Goal: Entertainment & Leisure: Browse casually

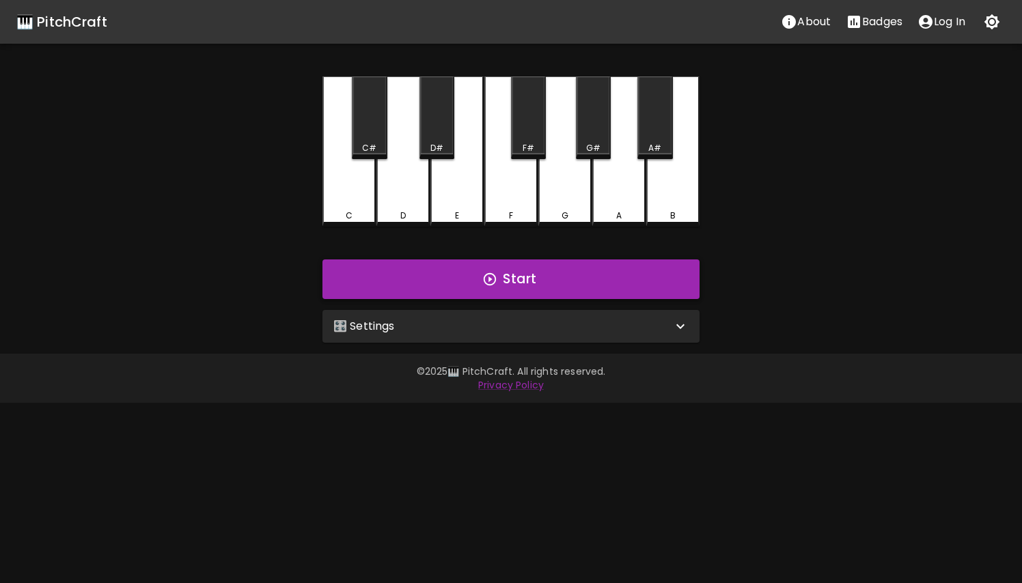
click at [488, 275] on icon "button" at bounding box center [490, 279] width 12 height 12
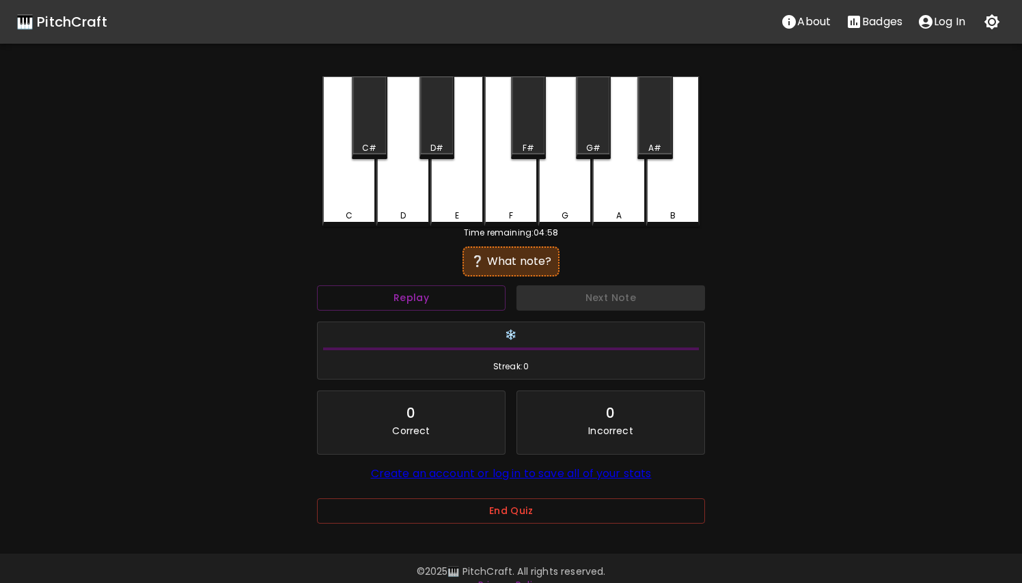
click at [508, 260] on div "❔ What note?" at bounding box center [510, 261] width 83 height 16
click at [432, 295] on button "Replay" at bounding box center [411, 298] width 189 height 25
click at [463, 190] on div "E" at bounding box center [456, 152] width 53 height 150
click at [436, 141] on div "D#" at bounding box center [436, 118] width 35 height 83
click at [528, 139] on div "F#" at bounding box center [528, 118] width 35 height 83
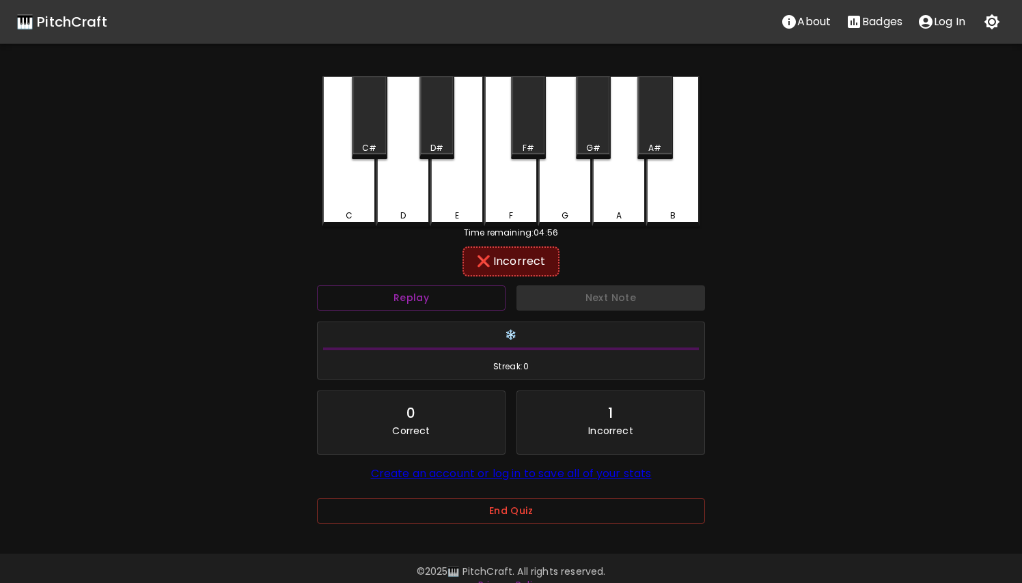
click at [561, 182] on div "G" at bounding box center [564, 152] width 53 height 150
click at [593, 141] on div "G#" at bounding box center [593, 118] width 35 height 83
click at [616, 197] on div "A" at bounding box center [618, 152] width 53 height 150
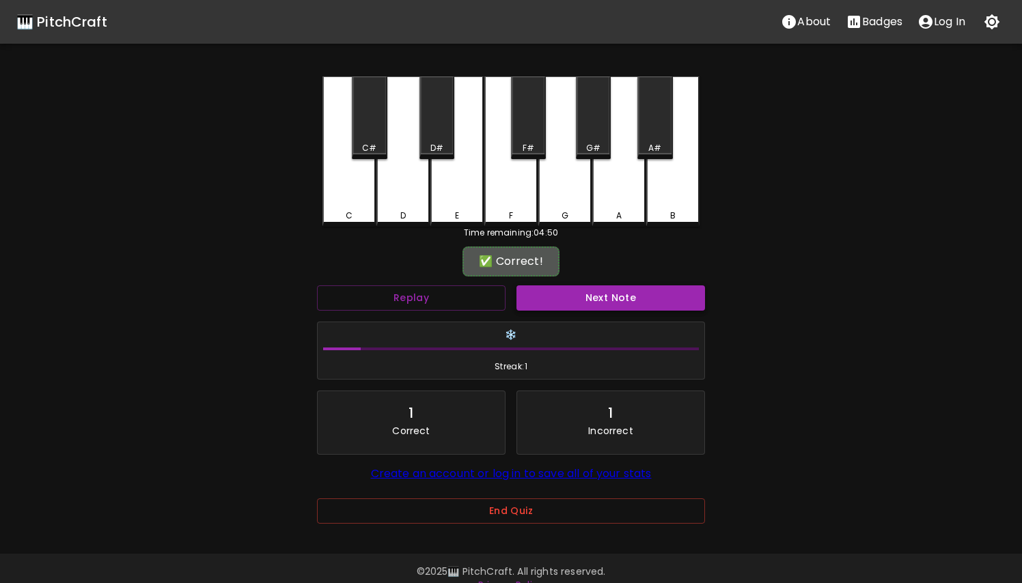
click at [603, 295] on button "Next Note" at bounding box center [610, 298] width 189 height 25
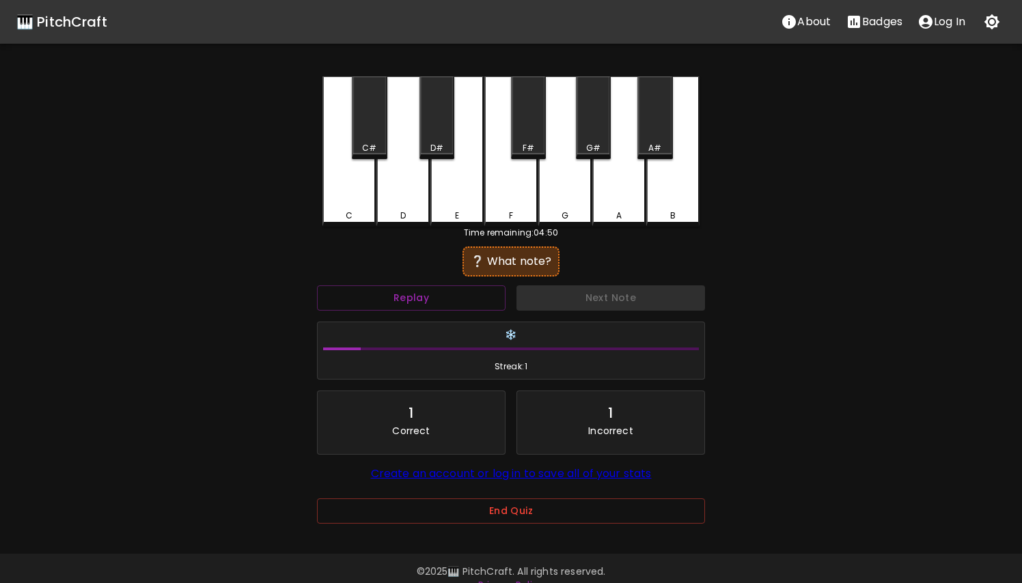
click at [619, 184] on div "A" at bounding box center [618, 152] width 53 height 150
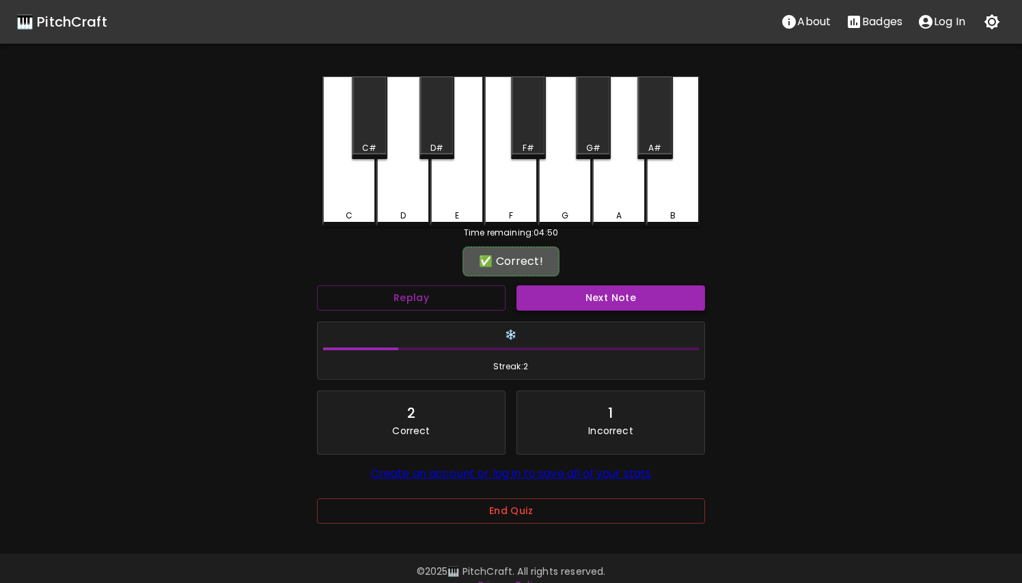
click at [613, 299] on button "Next Note" at bounding box center [610, 298] width 189 height 25
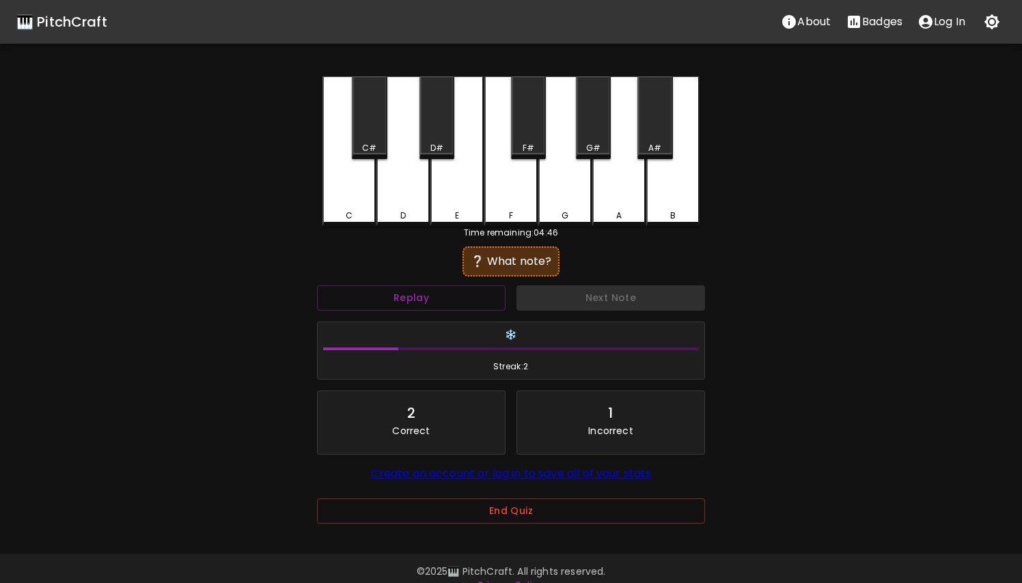
click at [569, 189] on div "G" at bounding box center [564, 152] width 53 height 150
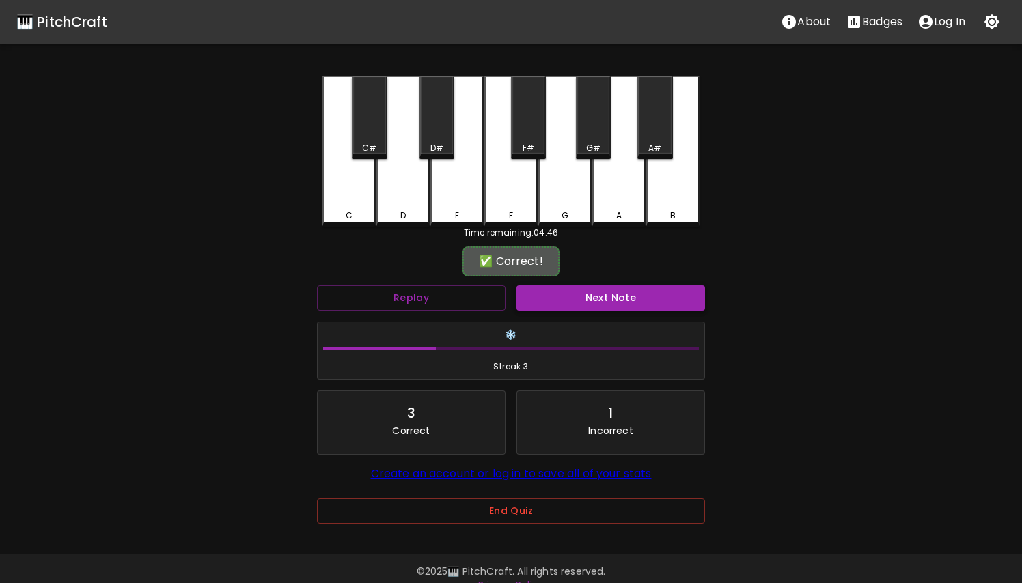
click at [592, 302] on button "Next Note" at bounding box center [610, 298] width 189 height 25
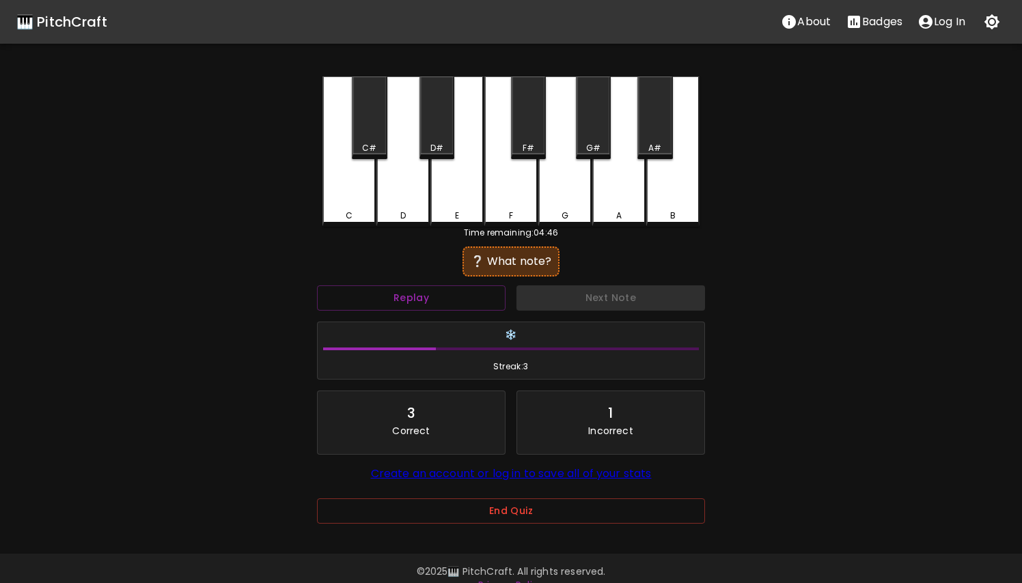
click at [357, 204] on div "C" at bounding box center [348, 152] width 53 height 150
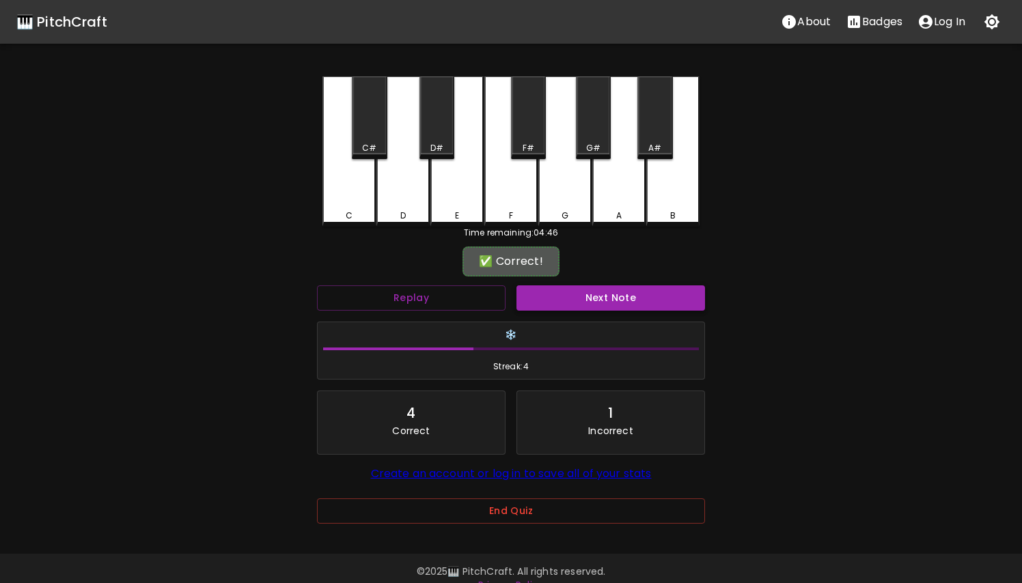
click at [596, 303] on button "Next Note" at bounding box center [610, 298] width 189 height 25
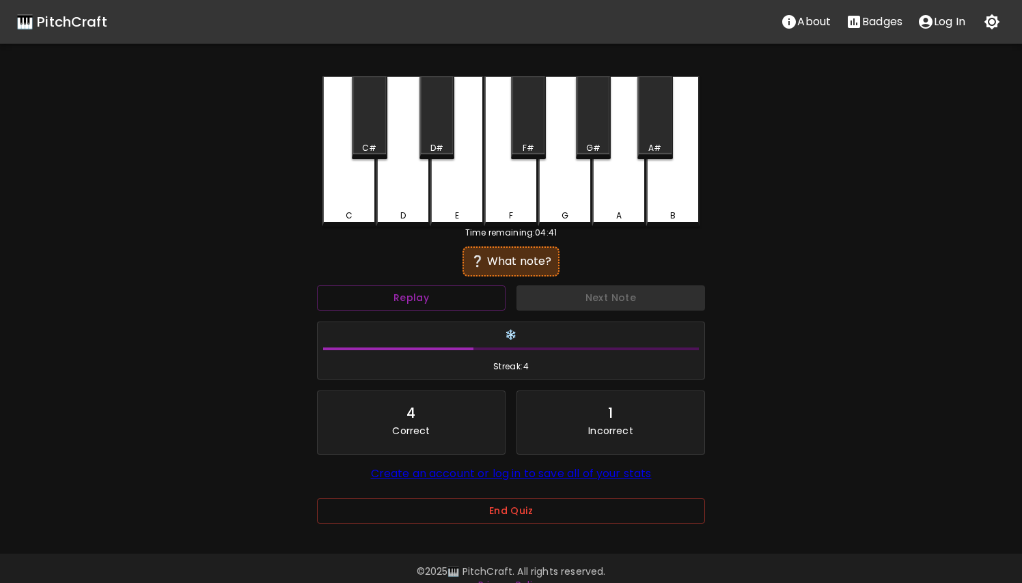
click at [443, 134] on div "D#" at bounding box center [436, 118] width 35 height 83
click at [594, 298] on div "Next Note" at bounding box center [610, 298] width 199 height 36
click at [542, 133] on div "F#" at bounding box center [528, 118] width 35 height 83
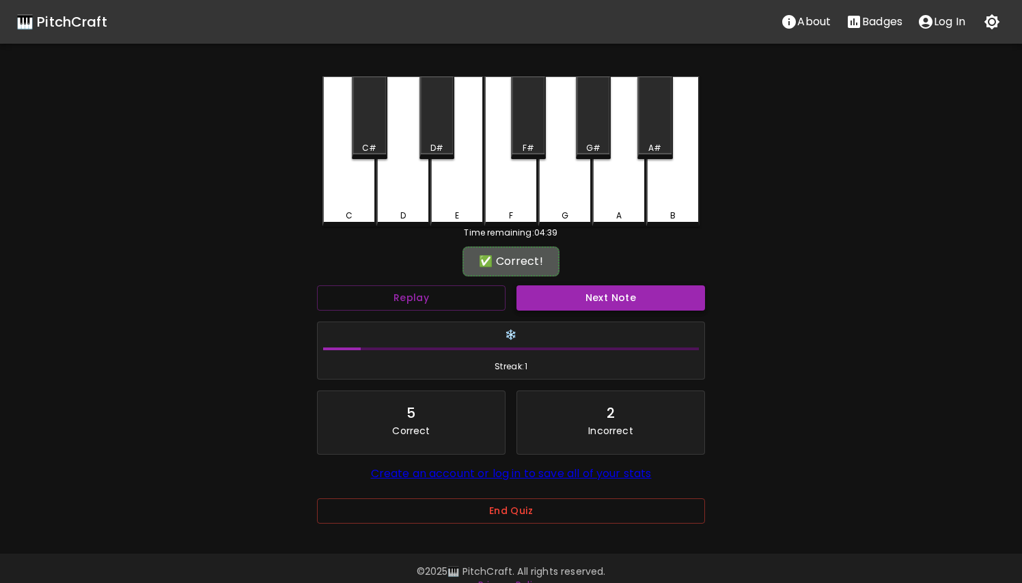
click at [579, 301] on button "Next Note" at bounding box center [610, 298] width 189 height 25
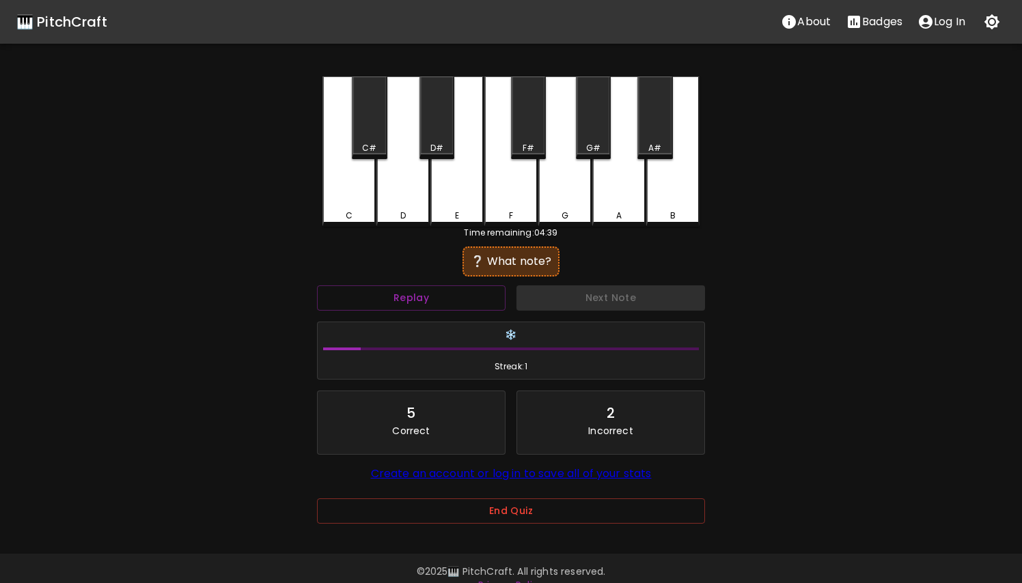
click at [349, 192] on div "C" at bounding box center [348, 152] width 53 height 150
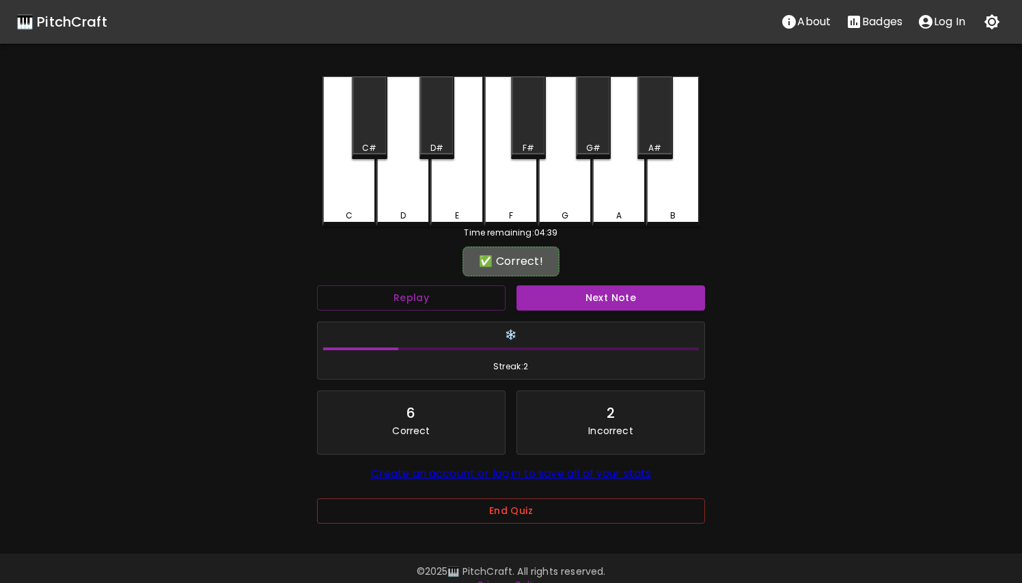
click at [535, 316] on div "❄️ Streak: 2" at bounding box center [511, 351] width 399 height 70
click at [544, 301] on button "Next Note" at bounding box center [610, 298] width 189 height 25
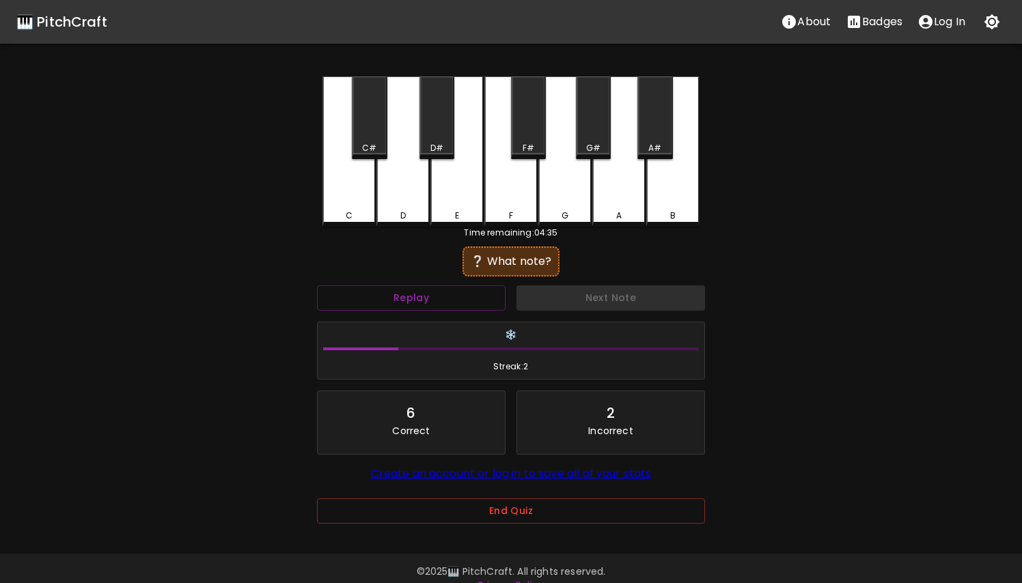
click at [673, 204] on div "B" at bounding box center [672, 152] width 53 height 150
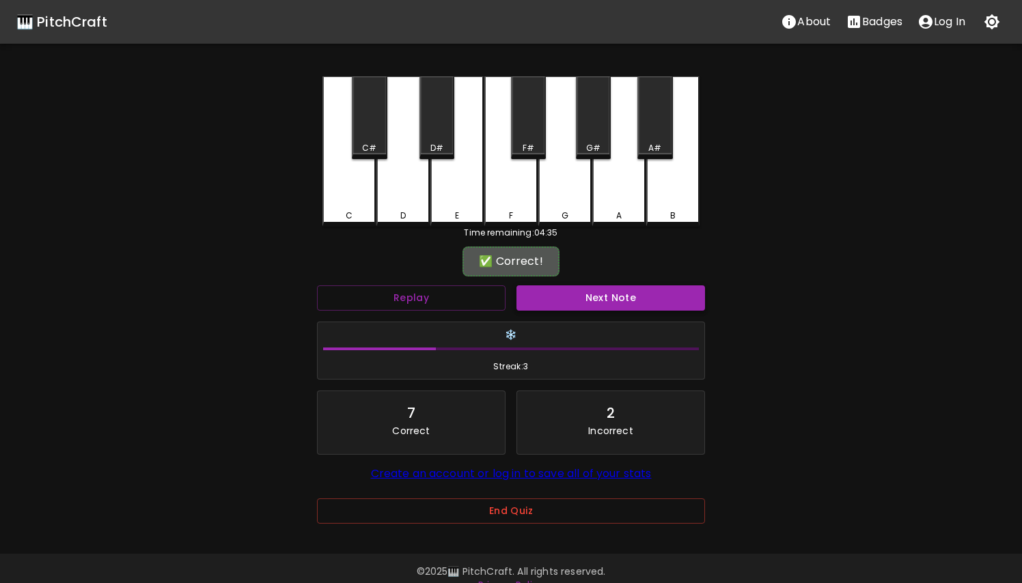
click at [635, 290] on button "Next Note" at bounding box center [610, 298] width 189 height 25
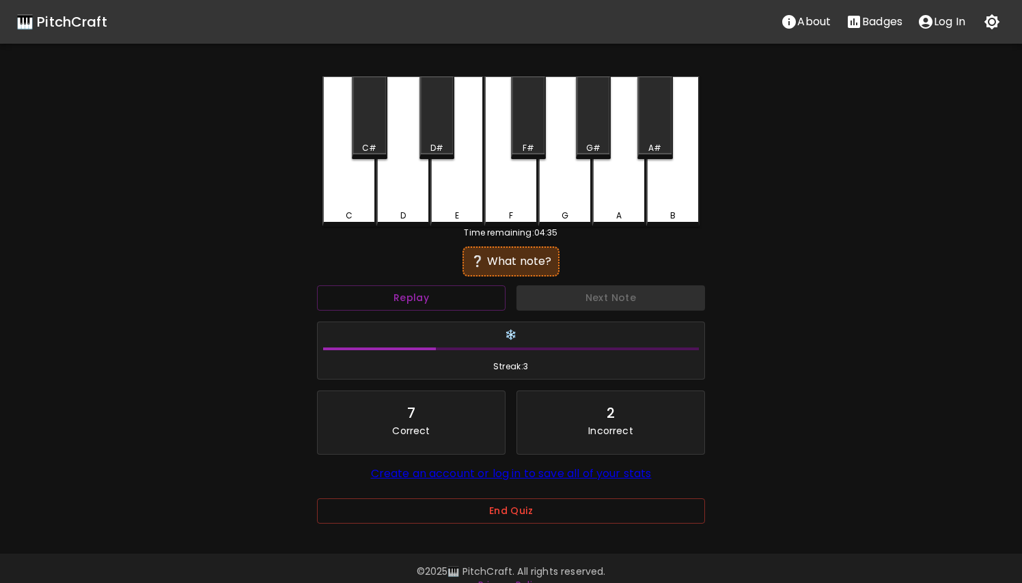
click at [467, 206] on div "E" at bounding box center [456, 152] width 53 height 150
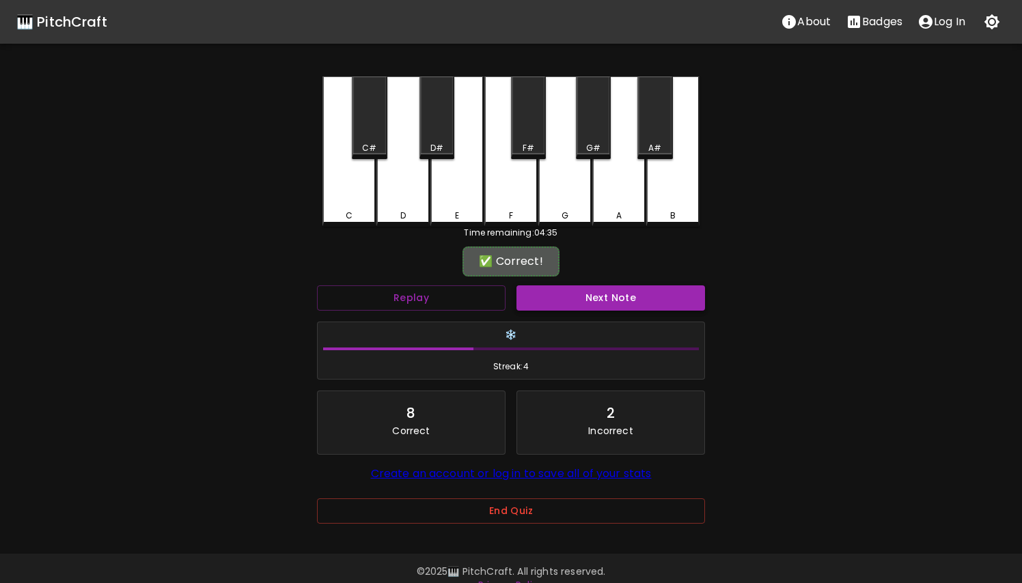
click at [594, 306] on button "Next Note" at bounding box center [610, 298] width 189 height 25
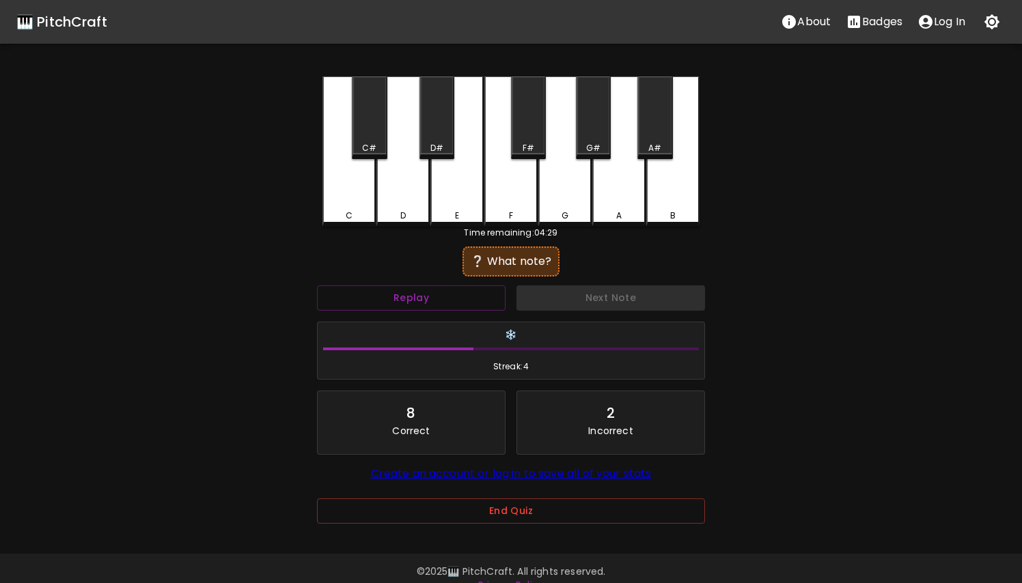
click at [515, 194] on div "F" at bounding box center [510, 152] width 53 height 150
click at [527, 140] on div "F#" at bounding box center [528, 118] width 35 height 83
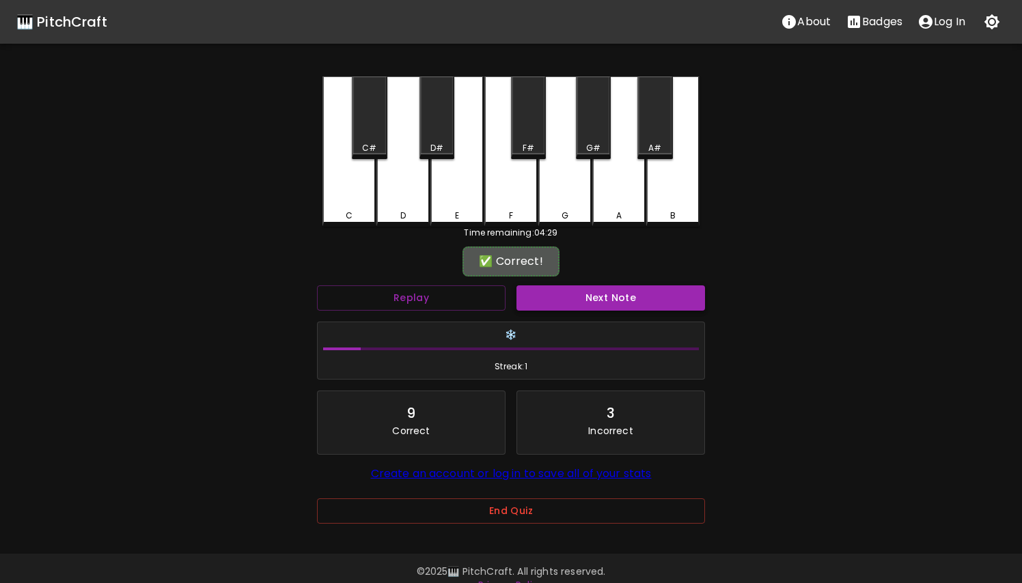
click at [574, 292] on button "Next Note" at bounding box center [610, 298] width 189 height 25
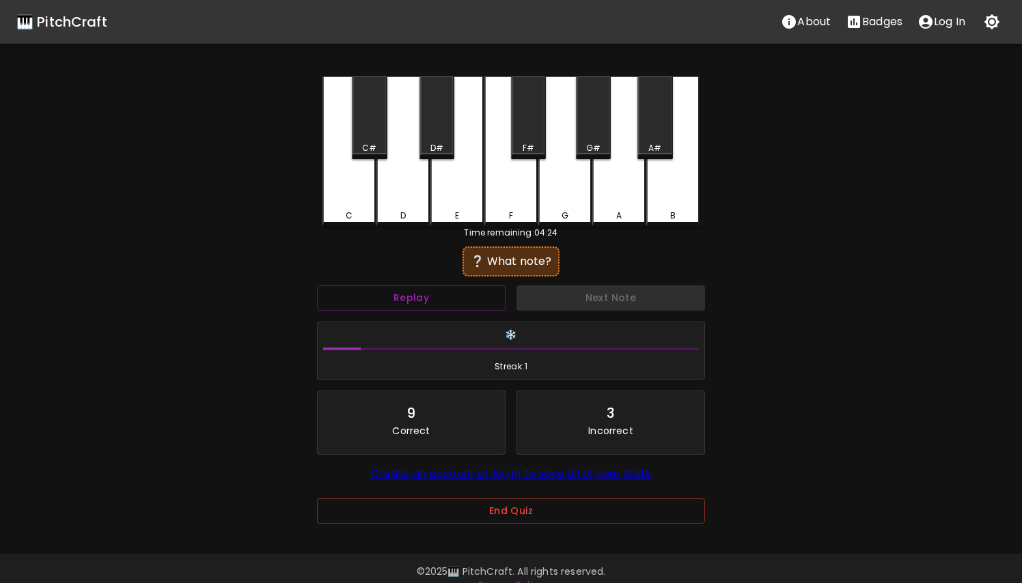
click at [543, 128] on div "F#" at bounding box center [528, 118] width 35 height 83
click at [438, 107] on div "D#" at bounding box center [436, 118] width 35 height 83
click at [381, 109] on div "C#" at bounding box center [369, 118] width 35 height 83
click at [611, 140] on div "A" at bounding box center [618, 152] width 53 height 150
click at [605, 138] on div "G#" at bounding box center [593, 118] width 35 height 83
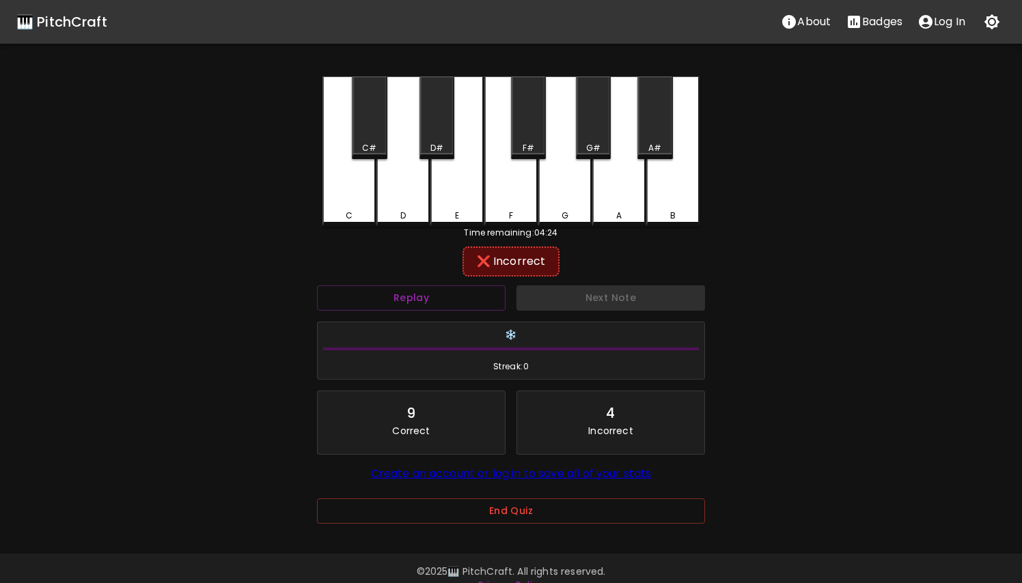
click at [653, 126] on div "A#" at bounding box center [654, 118] width 35 height 83
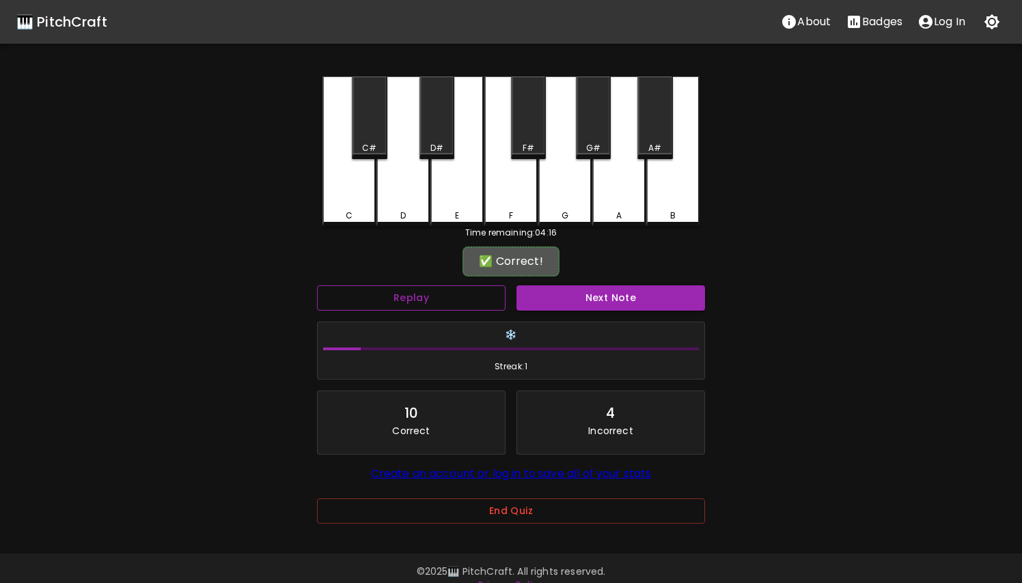
click at [432, 290] on button "Replay" at bounding box center [411, 298] width 189 height 25
click at [663, 97] on div "A#" at bounding box center [654, 118] width 35 height 83
click at [629, 294] on button "Next Note" at bounding box center [610, 298] width 189 height 25
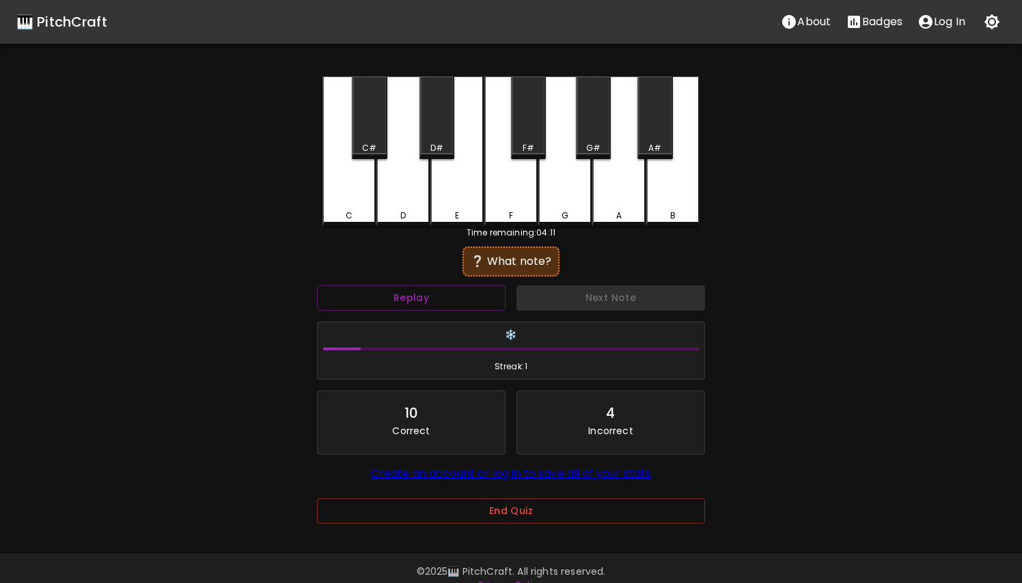
click at [460, 194] on div "E" at bounding box center [456, 152] width 53 height 150
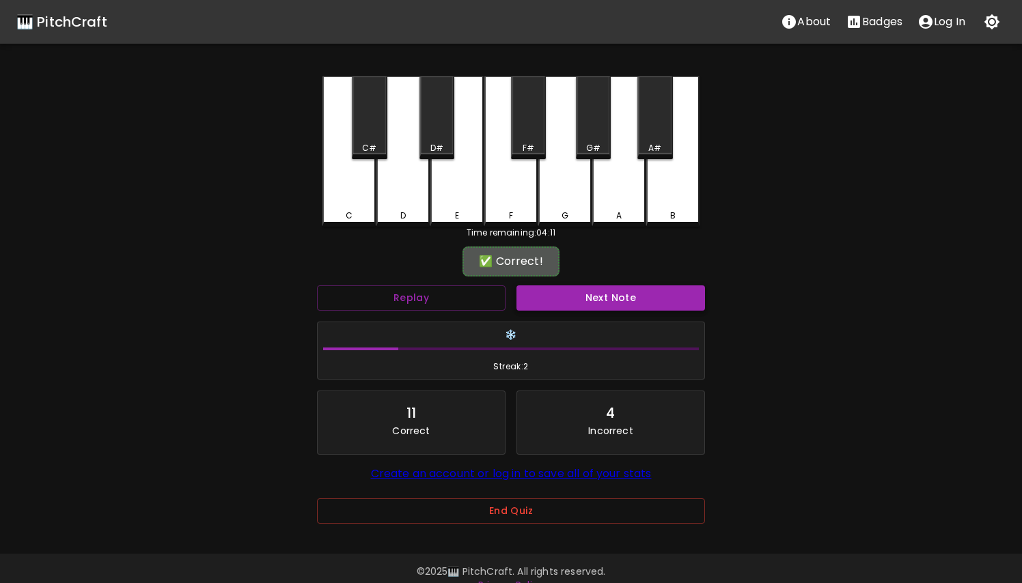
click at [562, 303] on button "Next Note" at bounding box center [610, 298] width 189 height 25
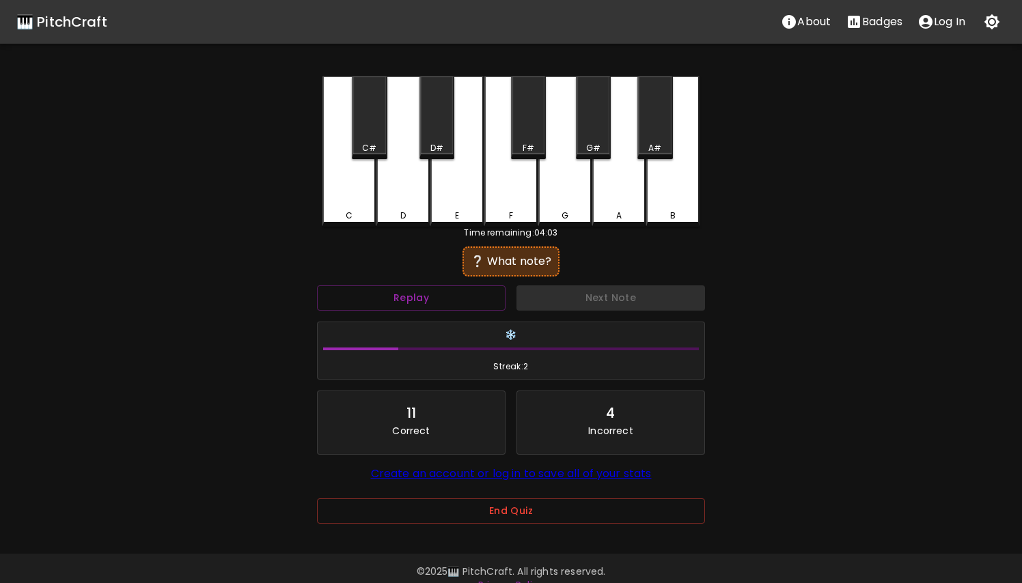
click at [533, 126] on div "F#" at bounding box center [528, 118] width 35 height 83
click at [431, 148] on div "D#" at bounding box center [436, 148] width 13 height 12
click at [394, 174] on div "D" at bounding box center [402, 152] width 53 height 150
click at [370, 129] on div "C#" at bounding box center [369, 118] width 35 height 83
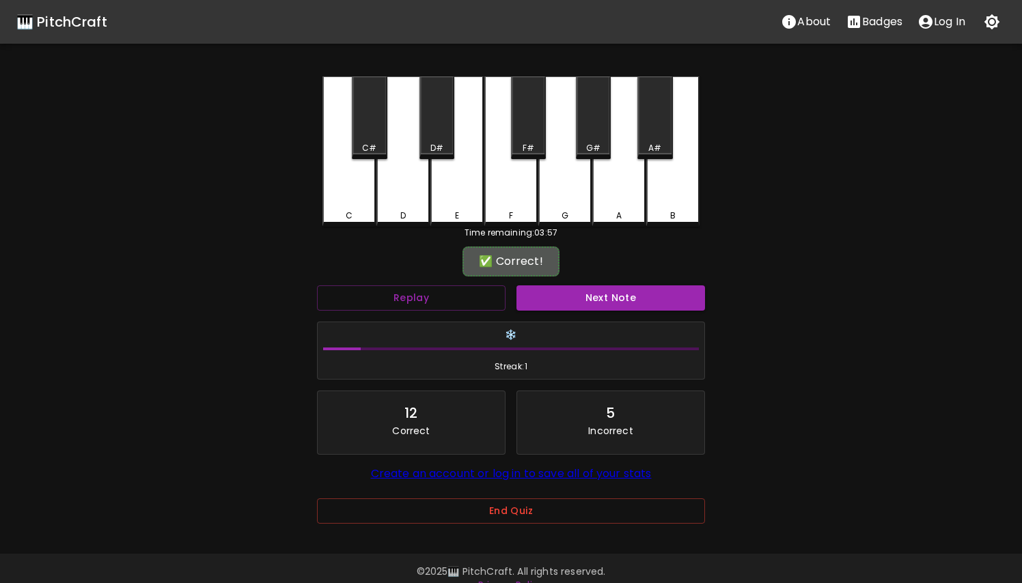
click at [456, 194] on div "E" at bounding box center [456, 152] width 53 height 150
click at [355, 131] on div "C#" at bounding box center [369, 118] width 35 height 83
click at [368, 131] on div "C#" at bounding box center [369, 118] width 35 height 83
click at [419, 302] on button "Replay" at bounding box center [411, 298] width 189 height 25
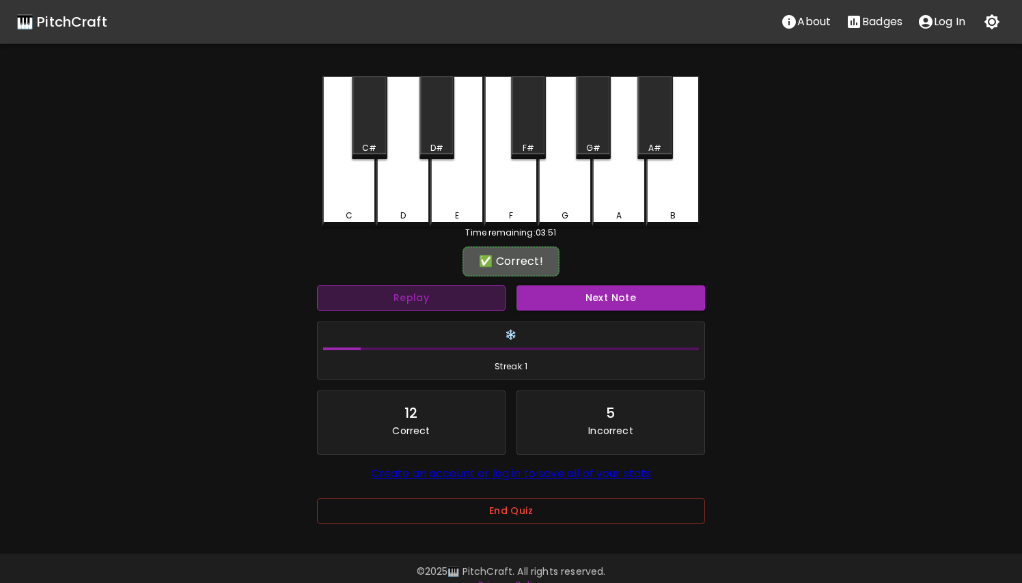
click at [419, 303] on button "Replay" at bounding box center [411, 298] width 189 height 25
click at [546, 294] on button "Next Note" at bounding box center [610, 298] width 189 height 25
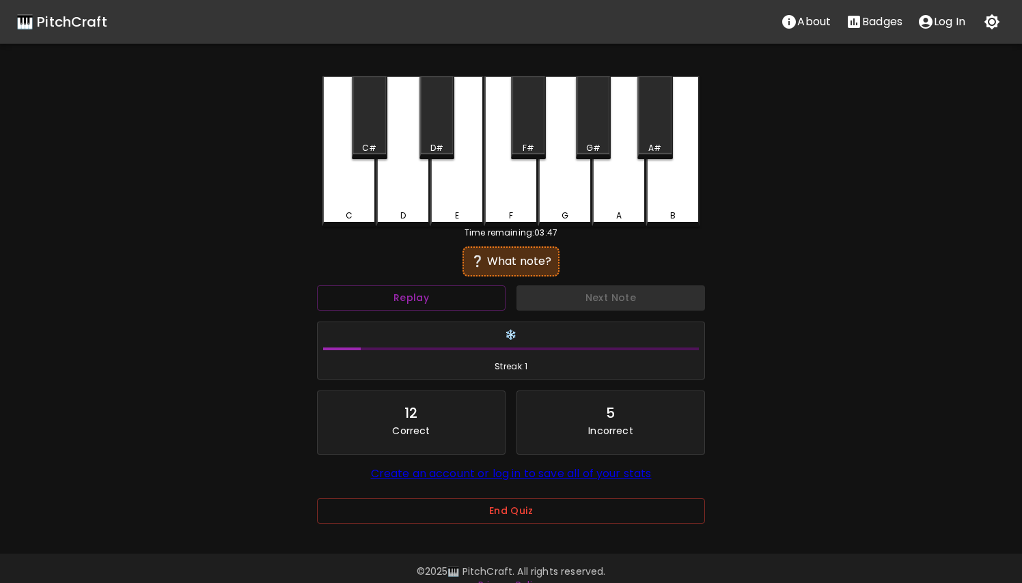
click at [476, 197] on div "E" at bounding box center [456, 152] width 53 height 150
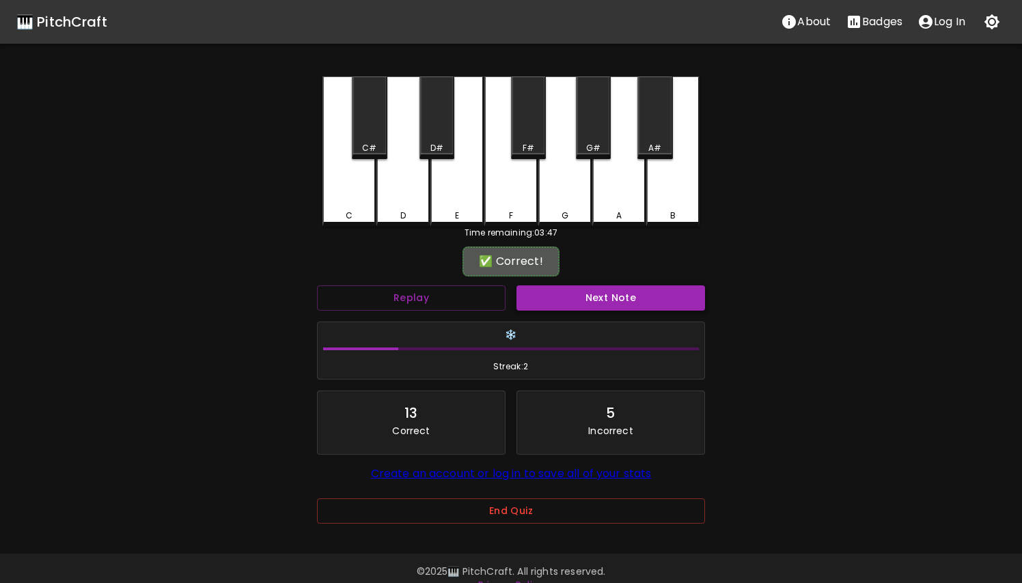
click at [542, 302] on button "Next Note" at bounding box center [610, 298] width 189 height 25
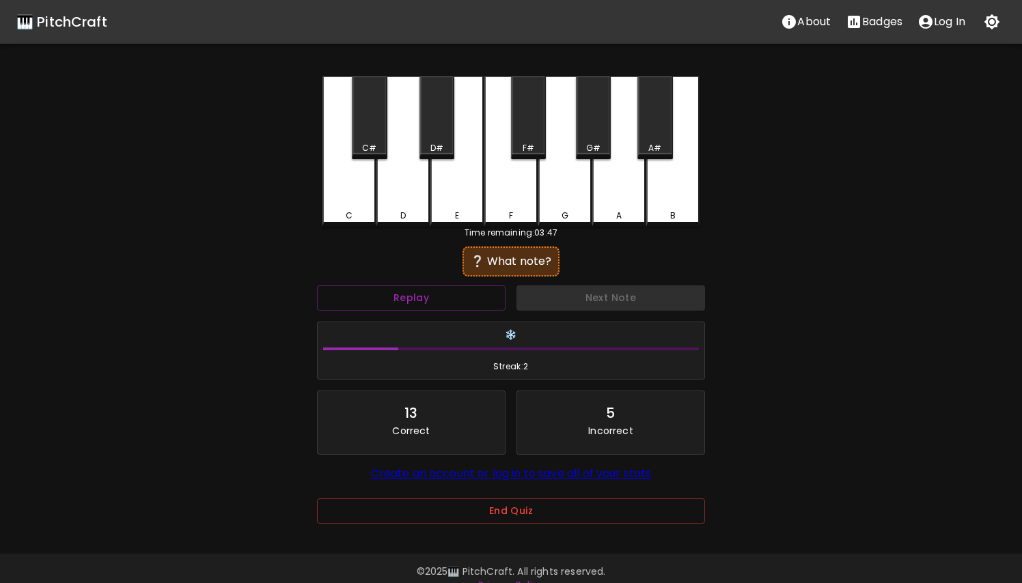
click at [469, 213] on div "E" at bounding box center [457, 216] width 51 height 12
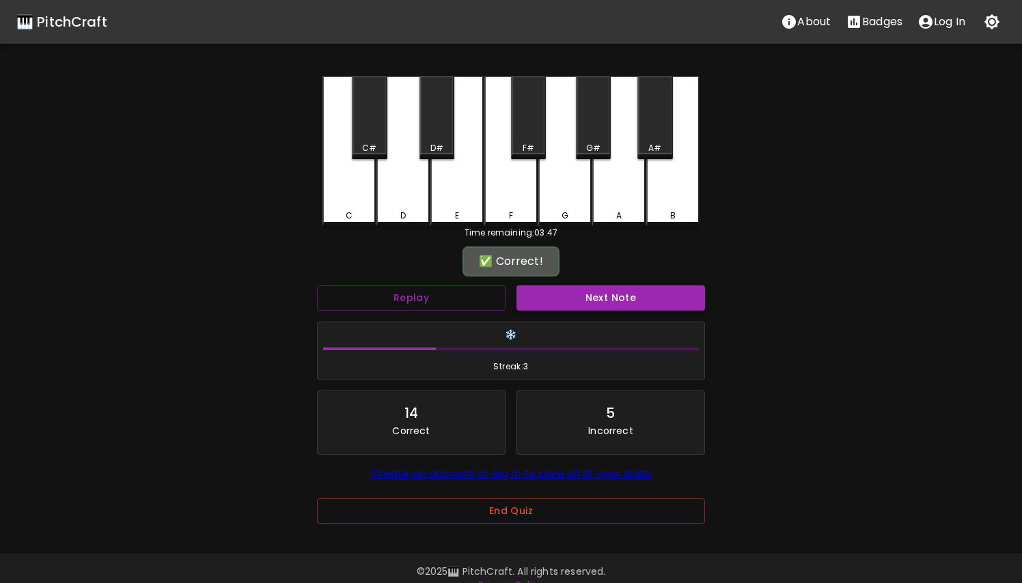
click at [533, 295] on button "Next Note" at bounding box center [610, 298] width 189 height 25
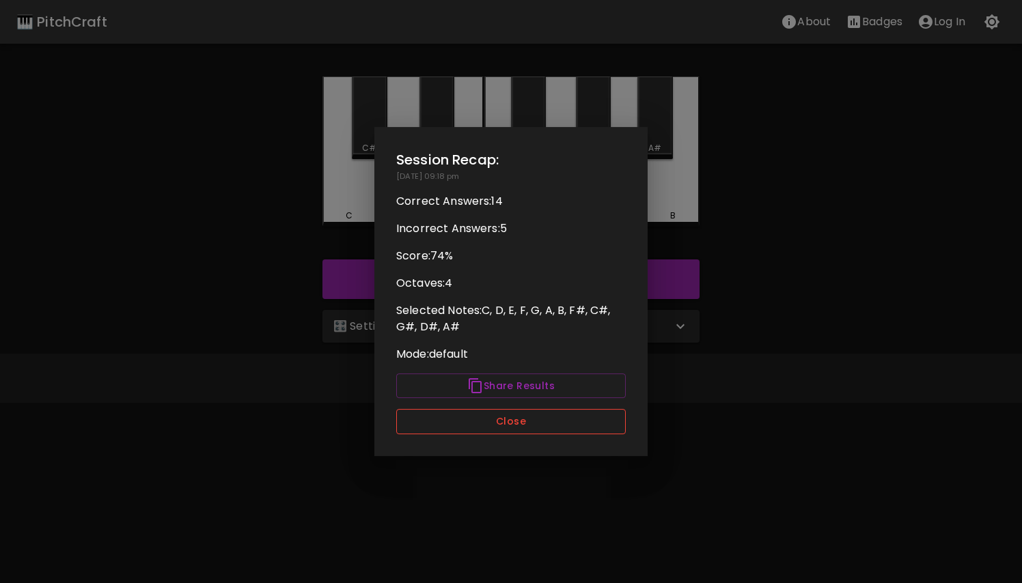
click at [521, 415] on button "Close" at bounding box center [511, 421] width 230 height 25
